Goal: Information Seeking & Learning: Learn about a topic

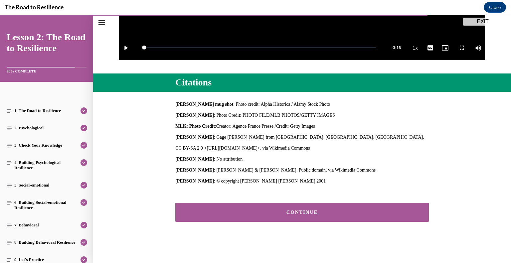
scroll to position [218, 0]
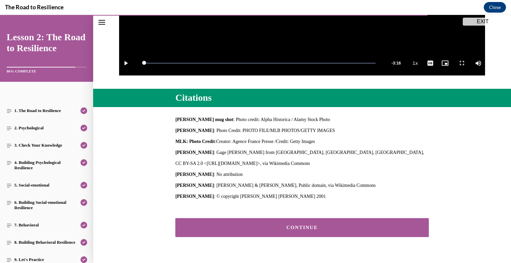
click at [379, 223] on button "CONTINUE" at bounding box center [301, 227] width 253 height 19
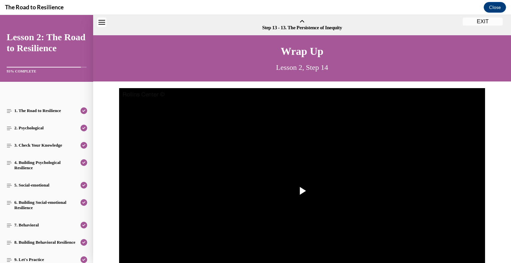
scroll to position [21, 0]
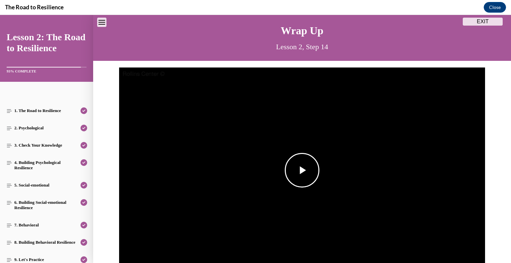
click at [302, 170] on span "Video player" at bounding box center [302, 170] width 0 height 0
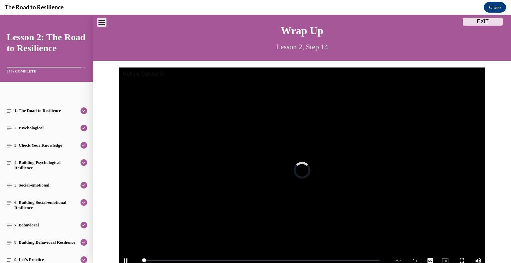
scroll to position [31, 0]
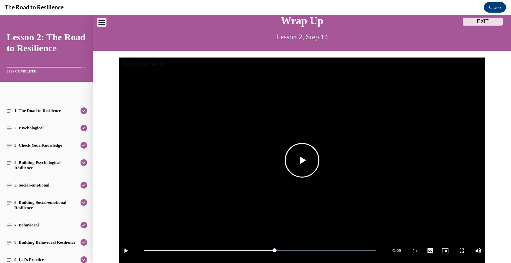
click at [316, 159] on button "Play Video" at bounding box center [302, 160] width 35 height 35
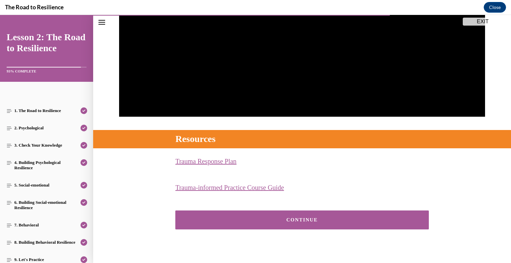
scroll to position [185, 0]
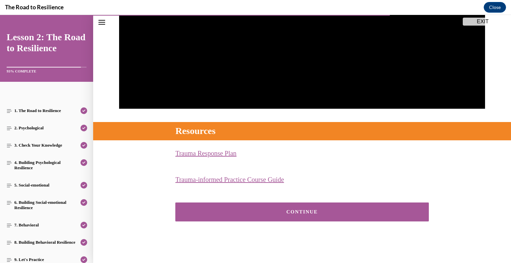
click at [348, 211] on div "CONTINUE" at bounding box center [301, 211] width 233 height 5
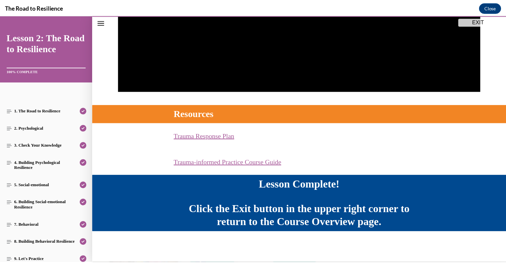
scroll to position [202, 0]
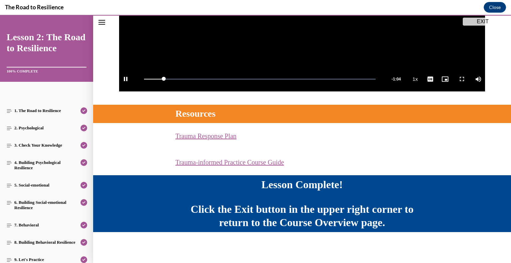
click at [482, 22] on button "EXIT" at bounding box center [482, 22] width 40 height 8
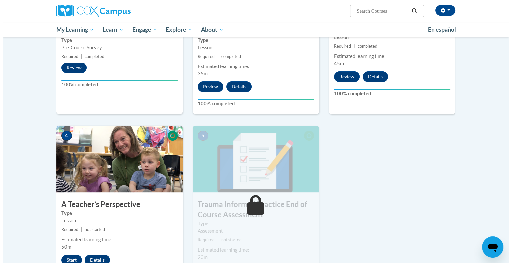
scroll to position [236, 0]
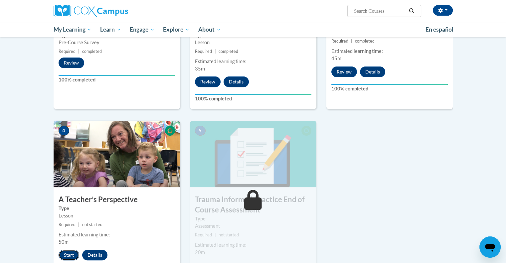
click at [72, 254] on button "Start" at bounding box center [68, 255] width 21 height 11
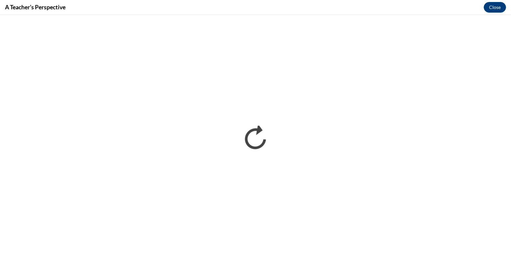
scroll to position [0, 0]
